Goal: Information Seeking & Learning: Check status

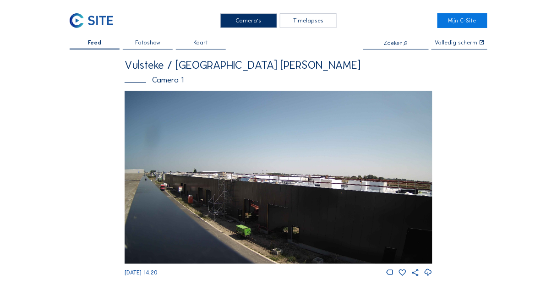
click at [257, 157] on img at bounding box center [279, 177] width 308 height 173
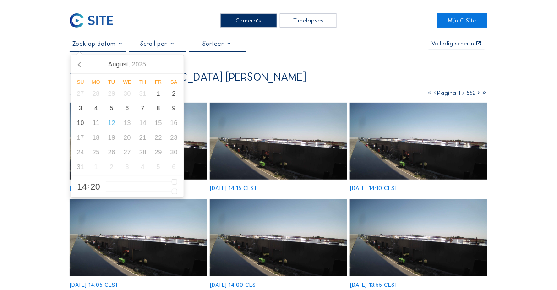
click at [99, 48] on input "text" at bounding box center [98, 44] width 57 height 8
click at [80, 67] on icon at bounding box center [80, 64] width 15 height 15
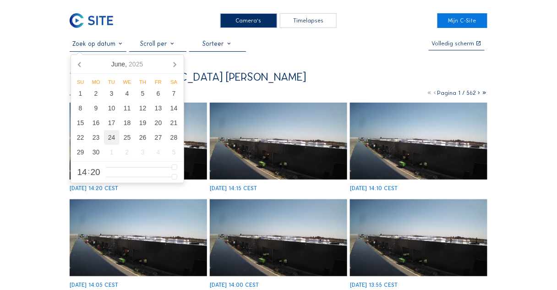
click at [110, 138] on div "24" at bounding box center [112, 137] width 16 height 15
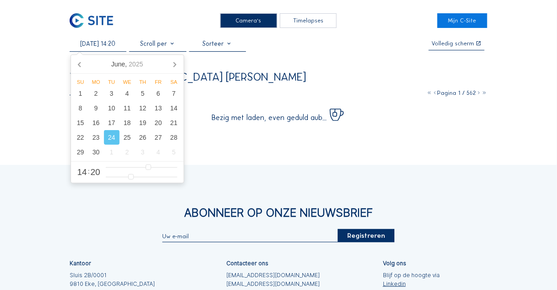
click at [27, 105] on div "Camera's Timelapses Mijn C-Site [DATE] 14:20 Volledig [PERSON_NAME] Vulsteke / …" at bounding box center [278, 197] width 557 height 394
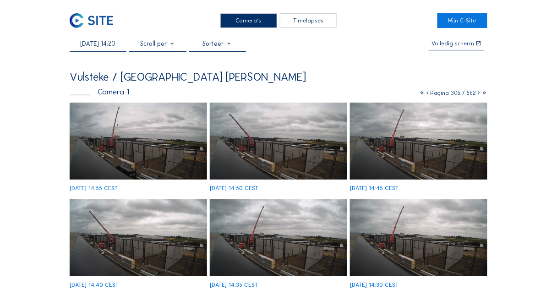
click at [176, 164] on img at bounding box center [138, 141] width 137 height 77
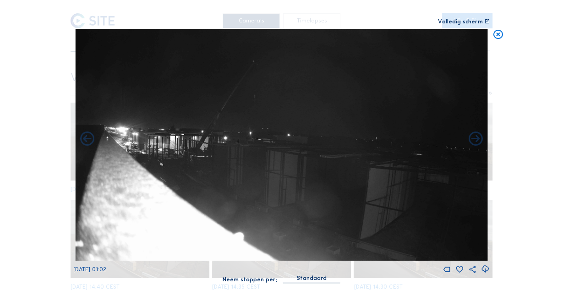
drag, startPoint x: 501, startPoint y: 38, endPoint x: 496, endPoint y: 38, distance: 5.5
click at [501, 38] on icon at bounding box center [497, 35] width 11 height 12
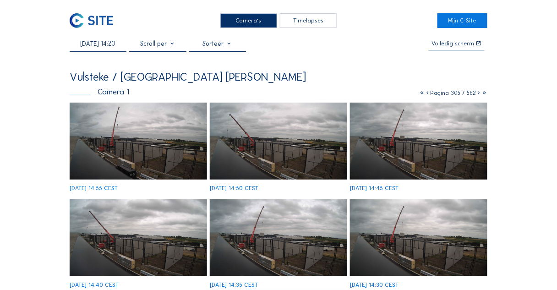
click at [105, 49] on div "[DATE] 14:20" at bounding box center [98, 45] width 57 height 11
click at [106, 45] on input "[DATE] 14:20" at bounding box center [98, 44] width 57 height 8
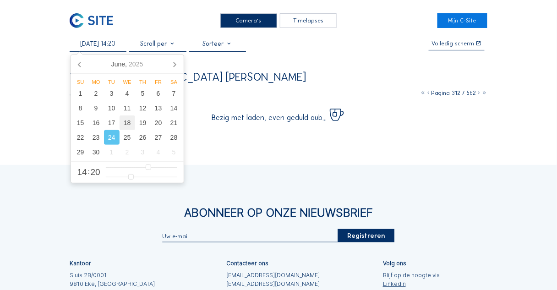
click at [130, 125] on div "18" at bounding box center [128, 122] width 16 height 15
type input "[DATE] 14:20"
click at [50, 93] on div "Camera's Timelapses Mijn C-Site [DATE] 14:20 Volledig [PERSON_NAME] Vulsteke / …" at bounding box center [278, 197] width 557 height 394
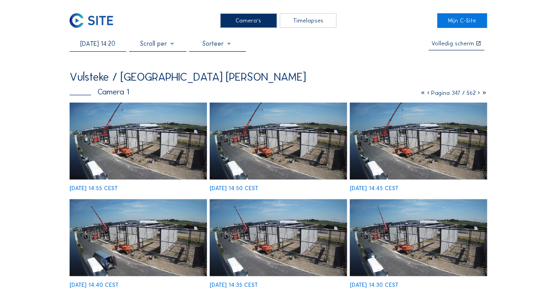
click at [163, 154] on img at bounding box center [138, 141] width 137 height 77
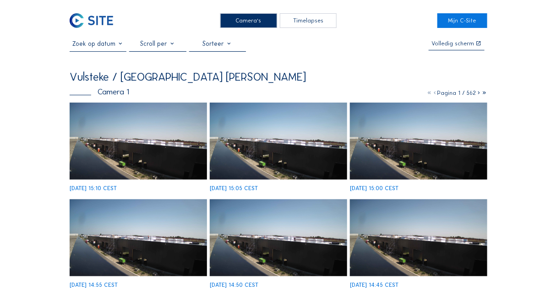
click at [124, 146] on img at bounding box center [138, 141] width 137 height 77
